Goal: Task Accomplishment & Management: Use online tool/utility

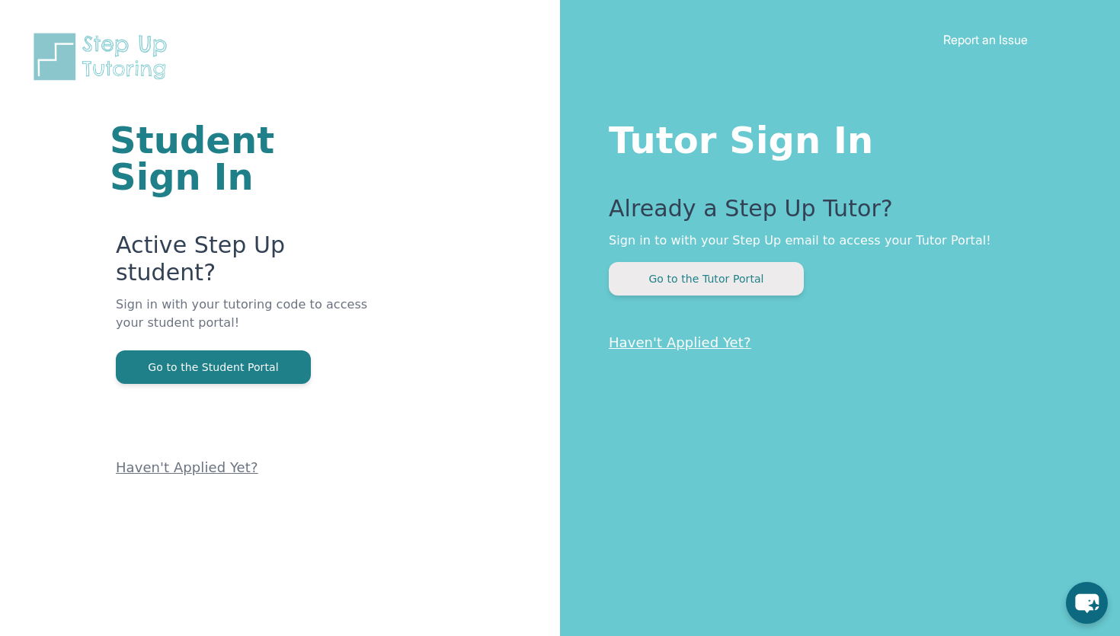
click at [716, 280] on button "Go to the Tutor Portal" at bounding box center [706, 279] width 195 height 34
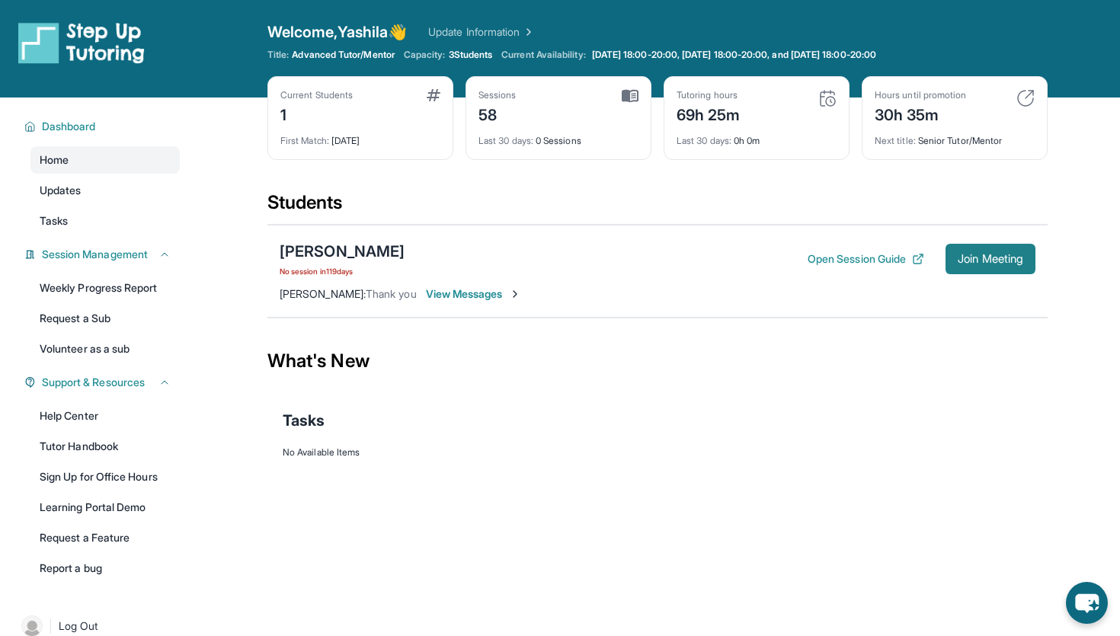
click at [959, 263] on span "Join Meeting" at bounding box center [991, 258] width 66 height 9
click at [949, 266] on button "Join Meeting" at bounding box center [991, 259] width 90 height 30
click at [473, 299] on span "View Messages" at bounding box center [473, 294] width 95 height 15
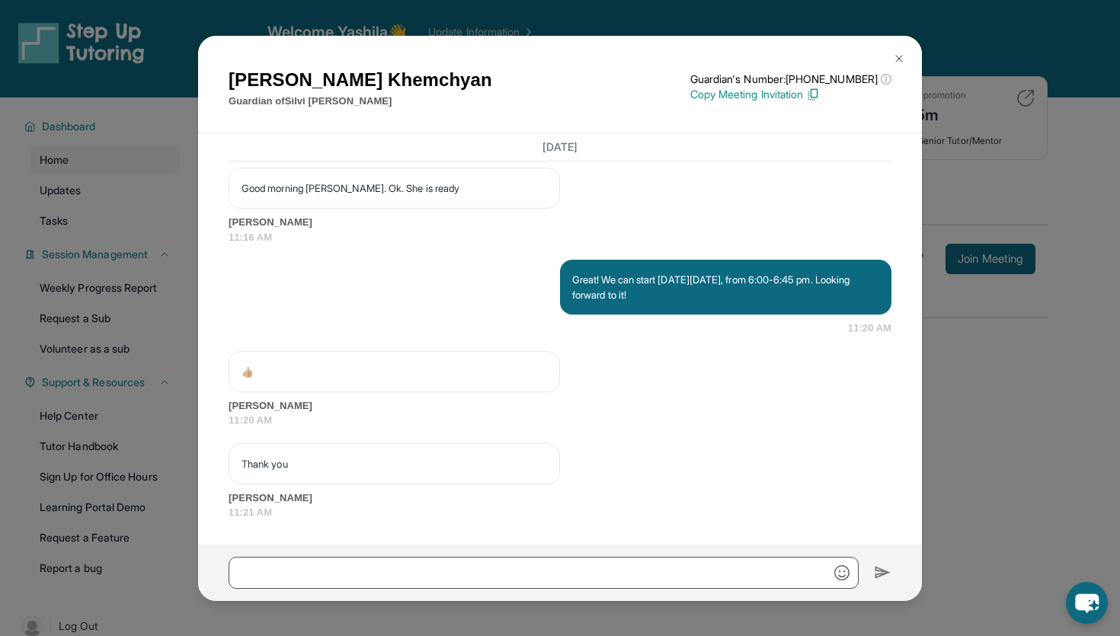
scroll to position [35494, 0]
click at [1004, 237] on div "[PERSON_NAME] Guardian of [PERSON_NAME] Guardian's Number: [PHONE_NUMBER] ⓘ Thi…" at bounding box center [560, 318] width 1120 height 636
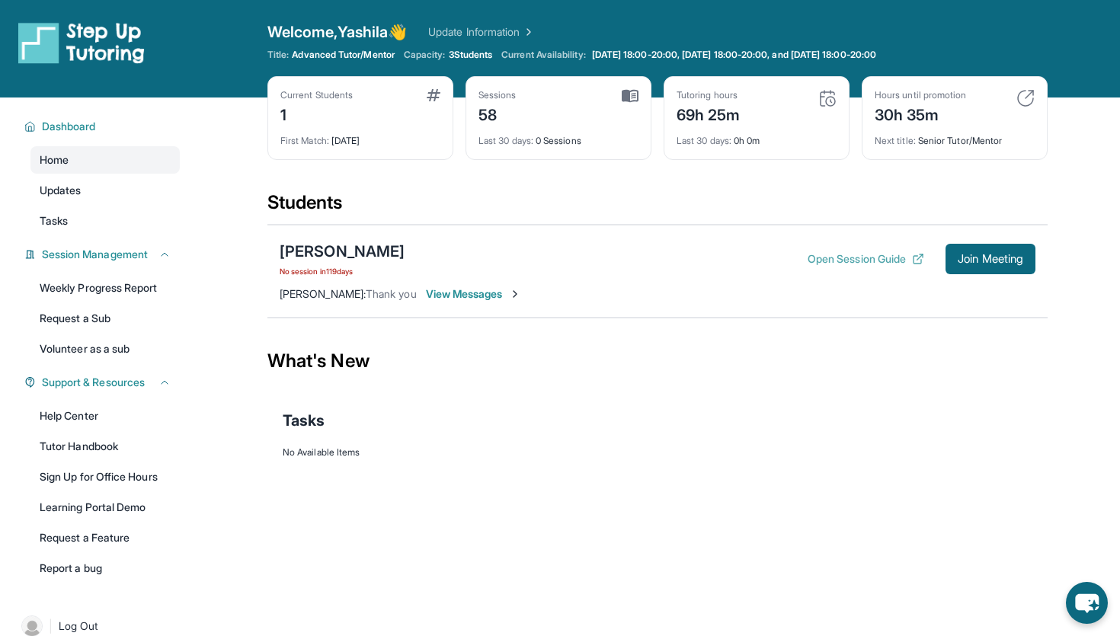
click at [845, 257] on button "Open Session Guide" at bounding box center [866, 258] width 117 height 15
click at [329, 254] on div "[PERSON_NAME]" at bounding box center [342, 251] width 125 height 21
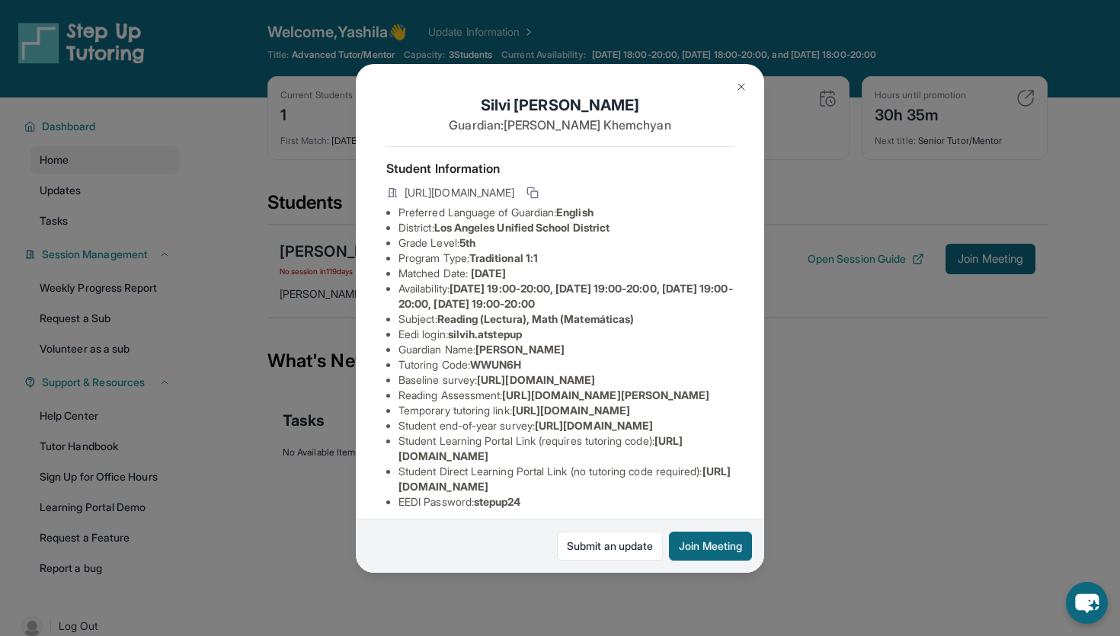
scroll to position [25, 0]
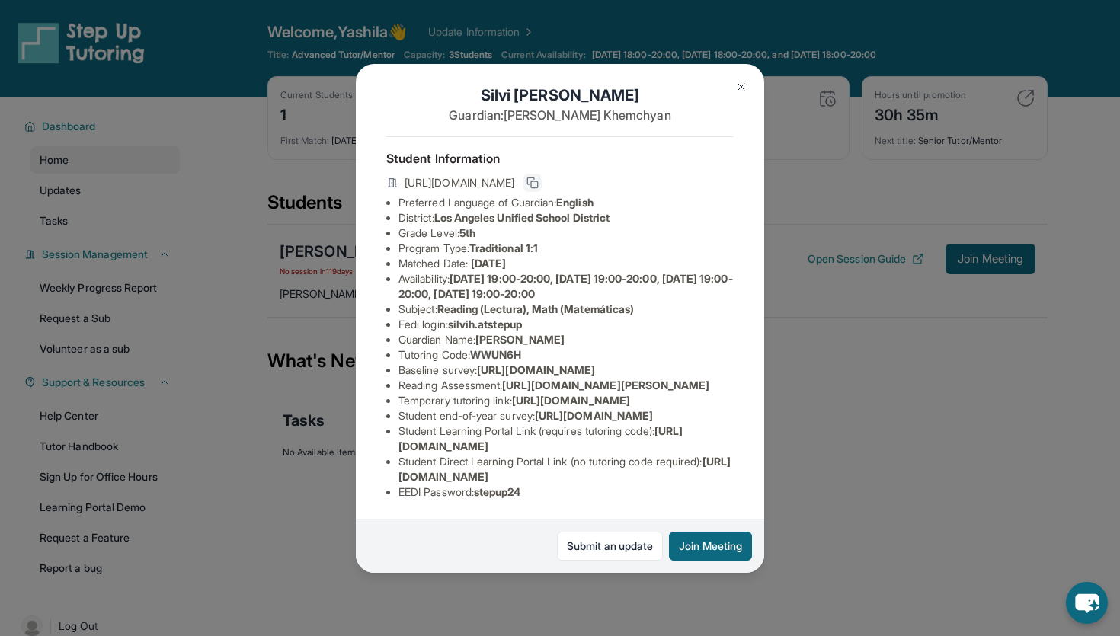
click at [538, 181] on rect at bounding box center [534, 184] width 7 height 7
click at [504, 393] on li "Temporary tutoring link : [URL][DOMAIN_NAME]" at bounding box center [566, 400] width 335 height 15
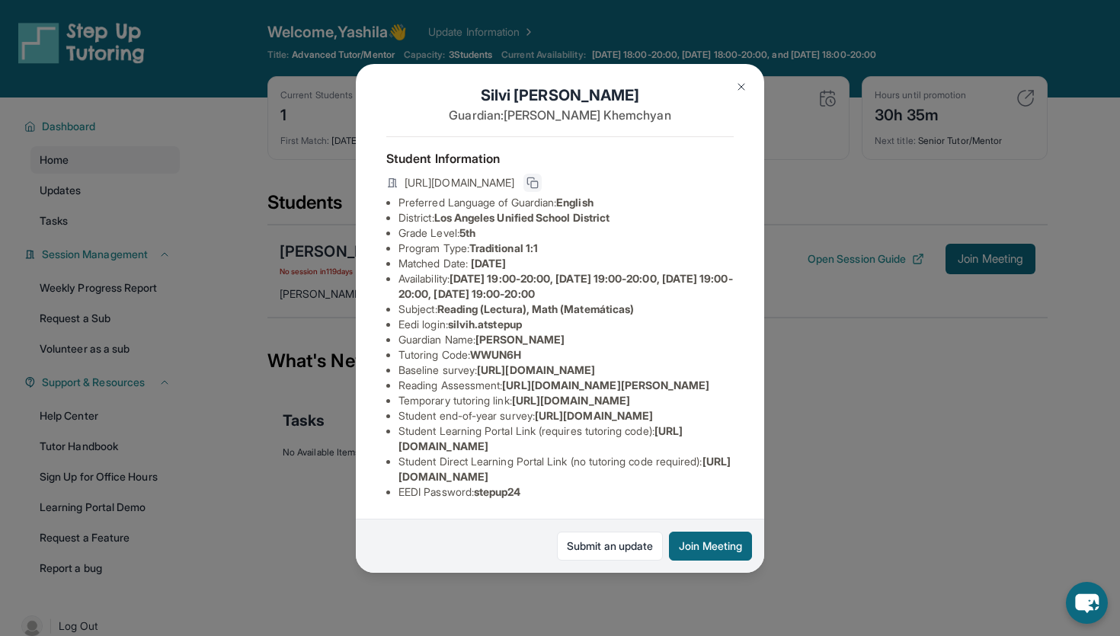
click at [517, 393] on li "Temporary tutoring link : [URL][DOMAIN_NAME]" at bounding box center [566, 400] width 335 height 15
drag, startPoint x: 546, startPoint y: 365, endPoint x: 389, endPoint y: 354, distance: 157.3
click at [389, 354] on ul "Preferred Language of Guardian: English District: [GEOGRAPHIC_DATA] Unified Sch…" at bounding box center [559, 347] width 347 height 305
copy span "[URL][DOMAIN_NAME]"
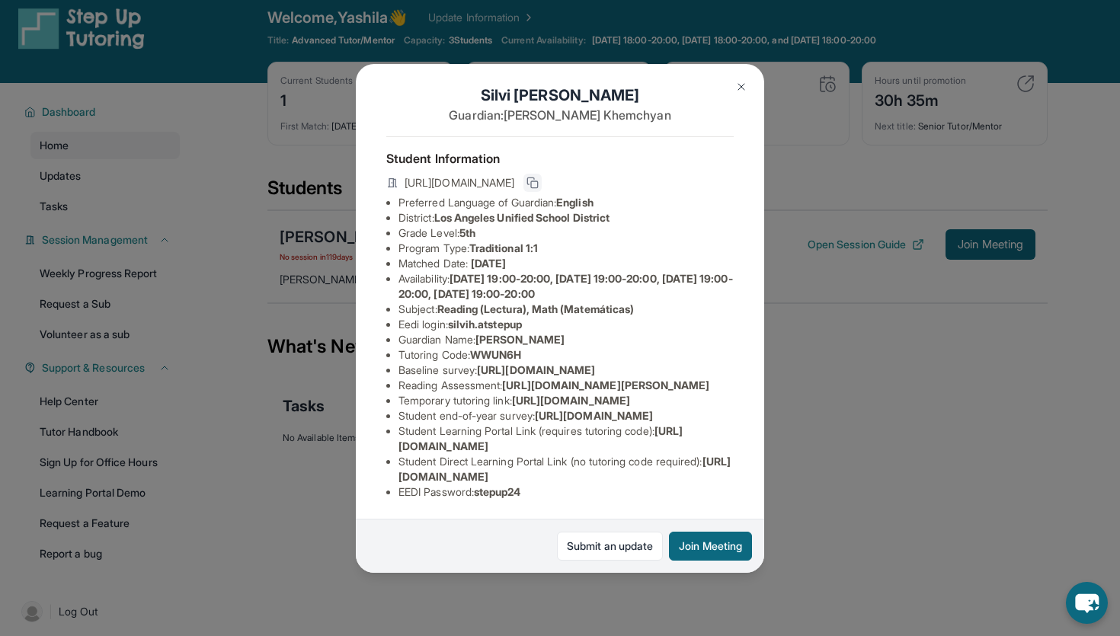
scroll to position [21, 0]
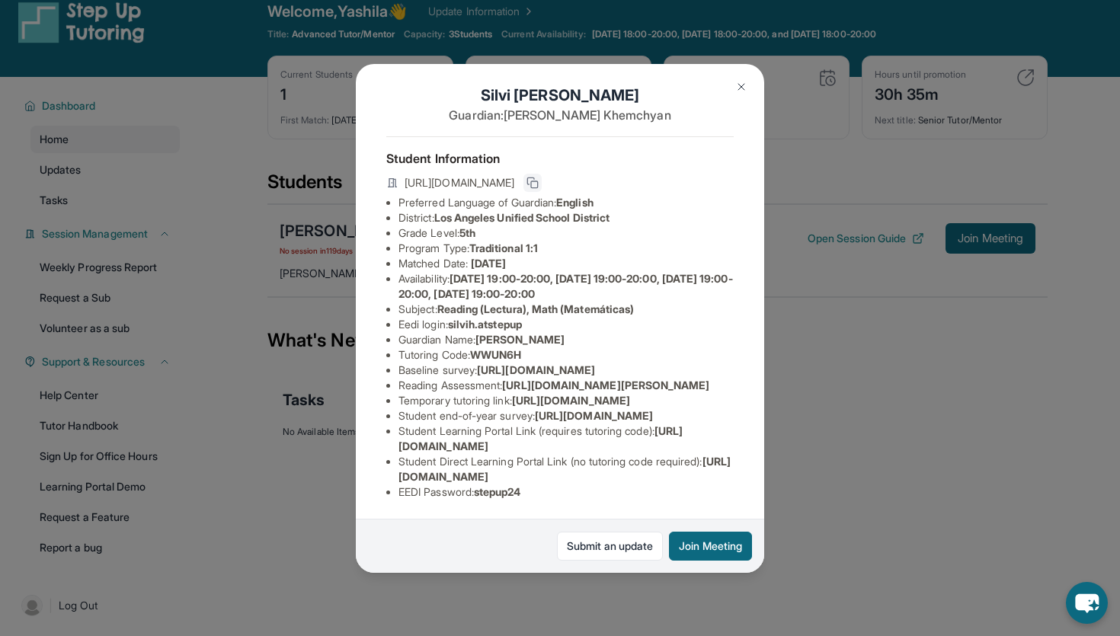
click at [642, 478] on span "[URL][DOMAIN_NAME]" at bounding box center [565, 469] width 332 height 28
click at [641, 478] on span "[URL][DOMAIN_NAME]" at bounding box center [565, 469] width 332 height 28
click at [681, 472] on span "[URL][DOMAIN_NAME]" at bounding box center [565, 469] width 332 height 28
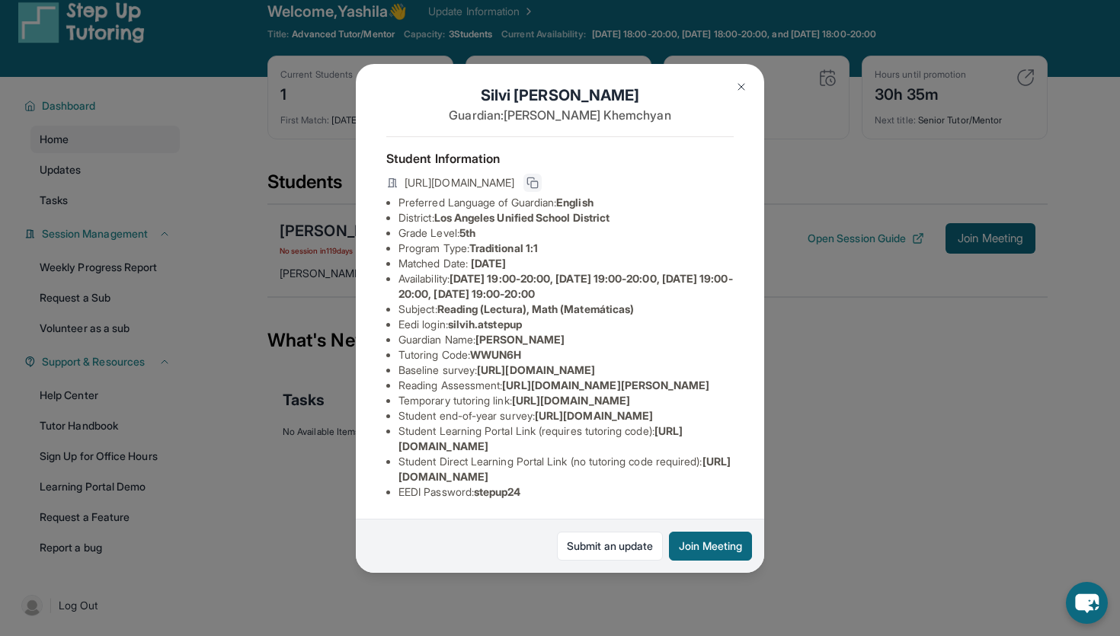
drag, startPoint x: 681, startPoint y: 472, endPoint x: 731, endPoint y: 472, distance: 50.3
click at [731, 472] on li "Student Direct Learning Portal Link (no tutoring code required) : [URL][DOMAIN_…" at bounding box center [566, 469] width 335 height 30
drag, startPoint x: 728, startPoint y: 477, endPoint x: 391, endPoint y: 481, distance: 336.8
click at [391, 481] on ul "Preferred Language of Guardian: English District: [GEOGRAPHIC_DATA] Unified Sch…" at bounding box center [559, 347] width 347 height 305
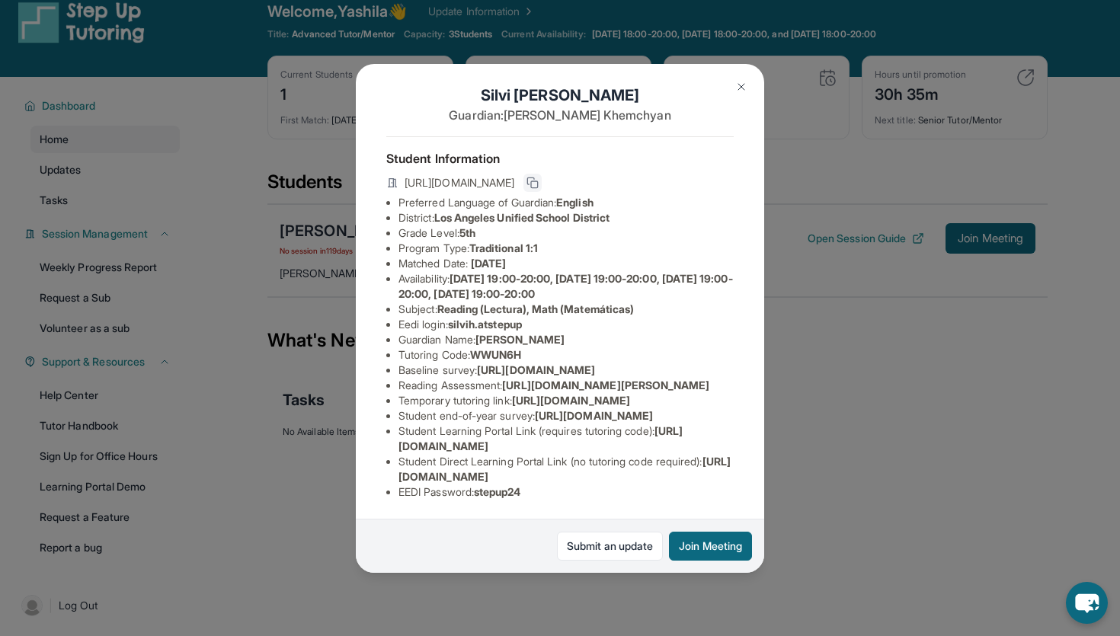
copy span "[URL][DOMAIN_NAME]"
click at [325, 251] on div "[PERSON_NAME] Guardian: [PERSON_NAME] Student Information [URL][DOMAIN_NAME] Pr…" at bounding box center [560, 318] width 1120 height 636
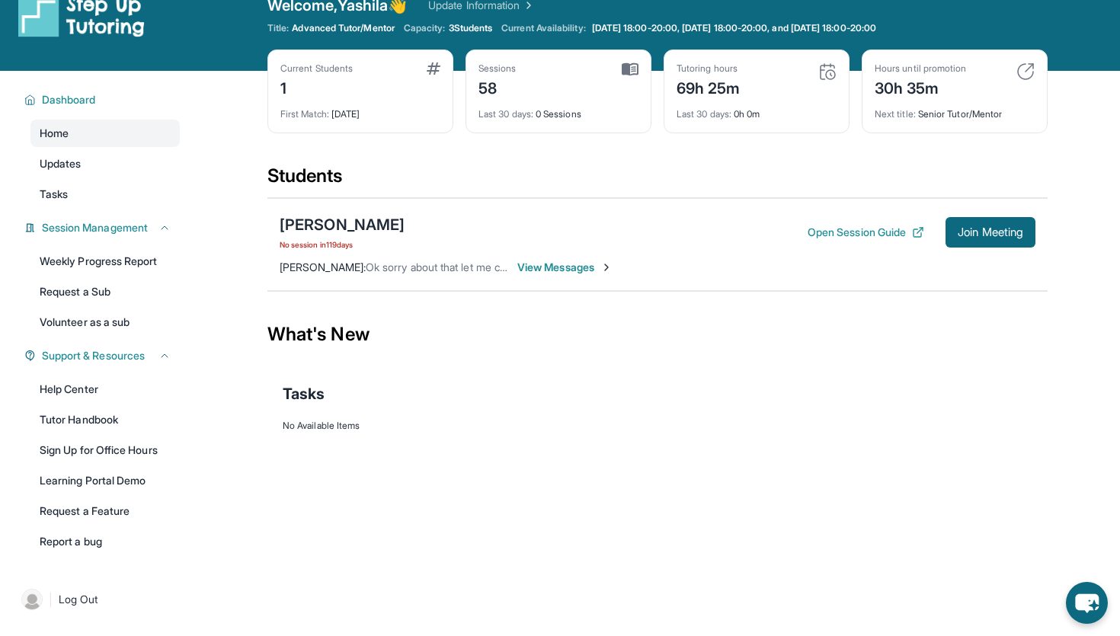
scroll to position [39, 0]
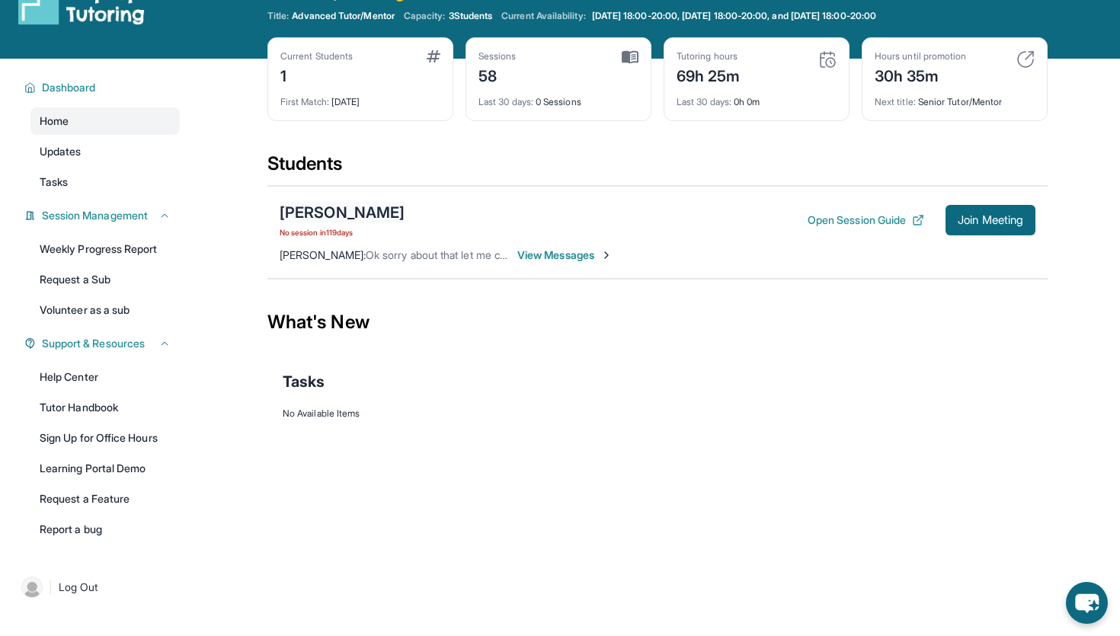
click at [345, 213] on div "[PERSON_NAME]" at bounding box center [342, 212] width 125 height 21
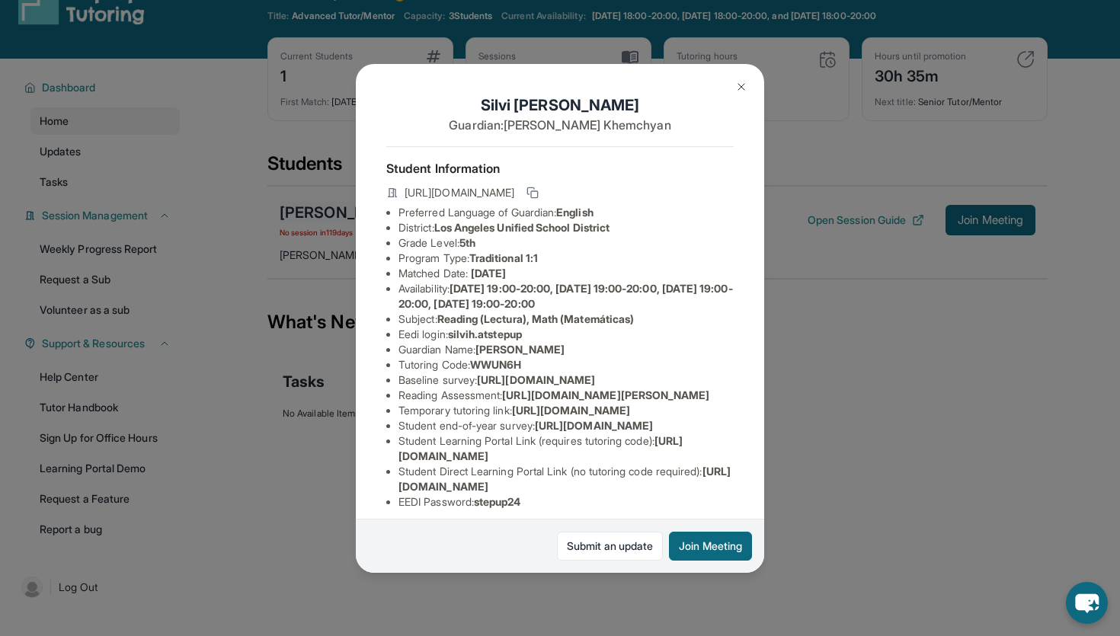
click at [345, 213] on div "[PERSON_NAME] Guardian: [PERSON_NAME] Student Information [URL][DOMAIN_NAME] Pr…" at bounding box center [560, 318] width 1120 height 636
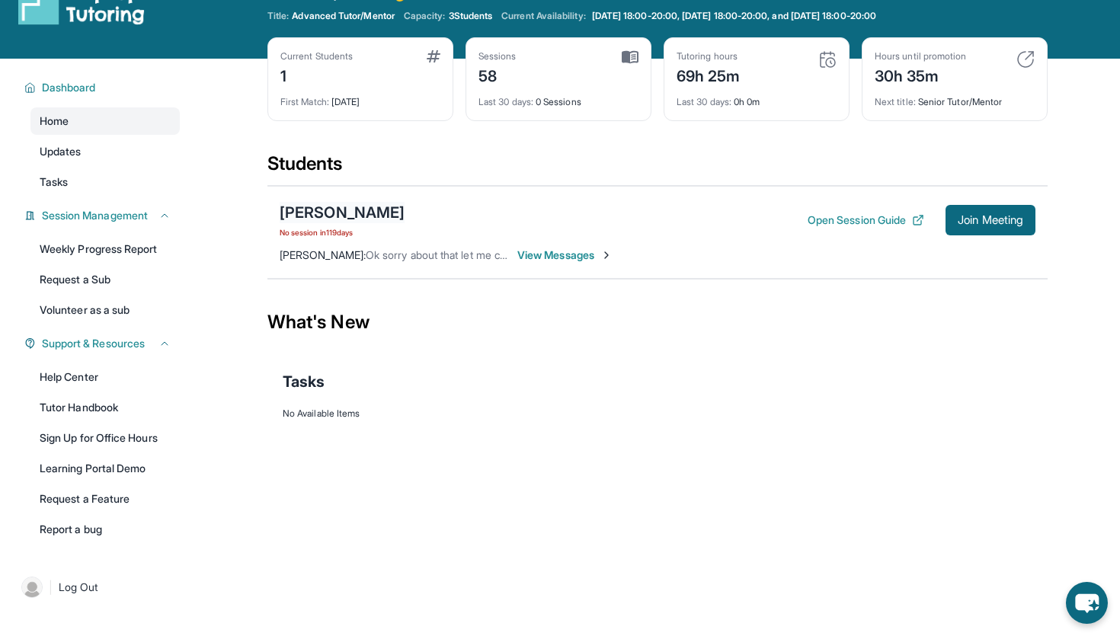
click at [342, 216] on div "[PERSON_NAME]" at bounding box center [342, 212] width 125 height 21
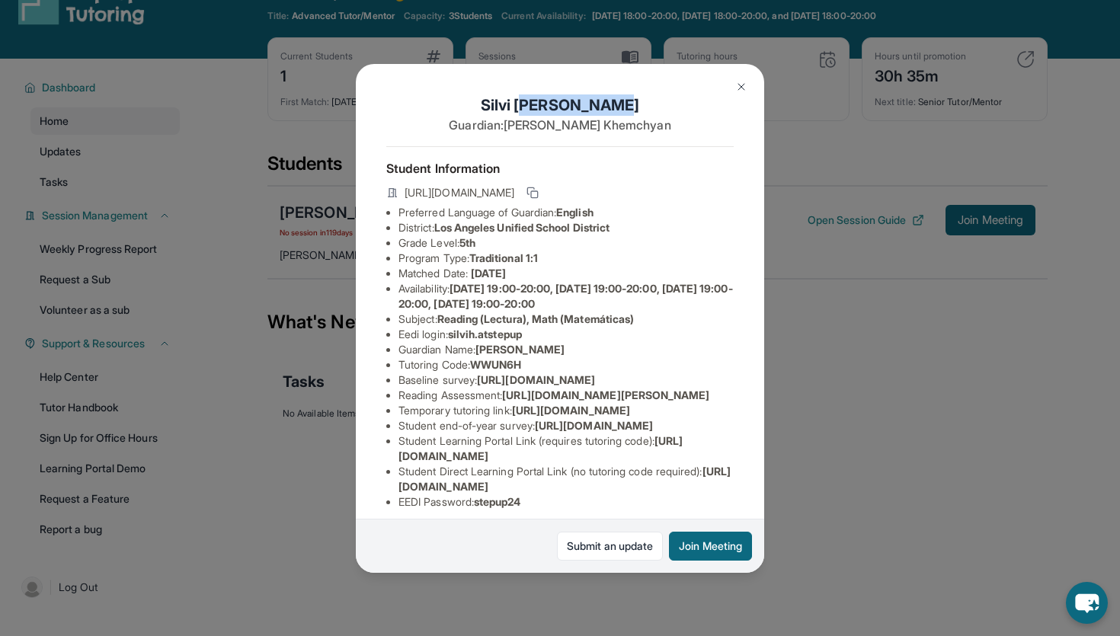
drag, startPoint x: 530, startPoint y: 101, endPoint x: 655, endPoint y: 101, distance: 125.0
click at [655, 101] on h1 "Silvi Hovhannisyan" at bounding box center [559, 104] width 347 height 21
click at [502, 99] on h1 "Silvi Hovhannisyan" at bounding box center [559, 104] width 347 height 21
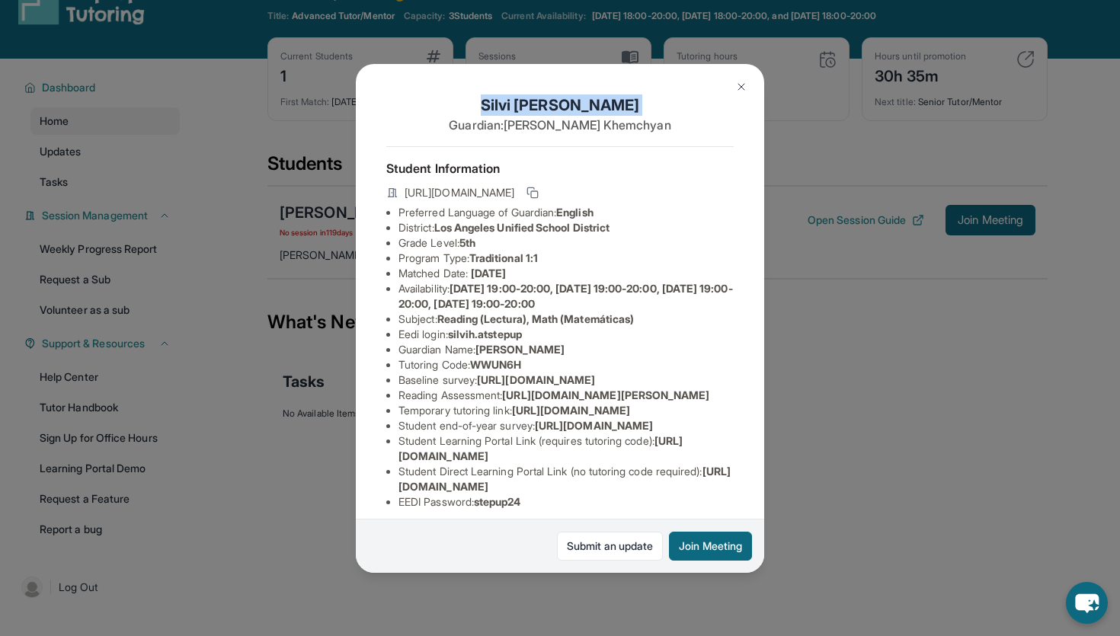
copy h1 "Silvi Hovhannisyan"
